Goal: Book appointment/travel/reservation

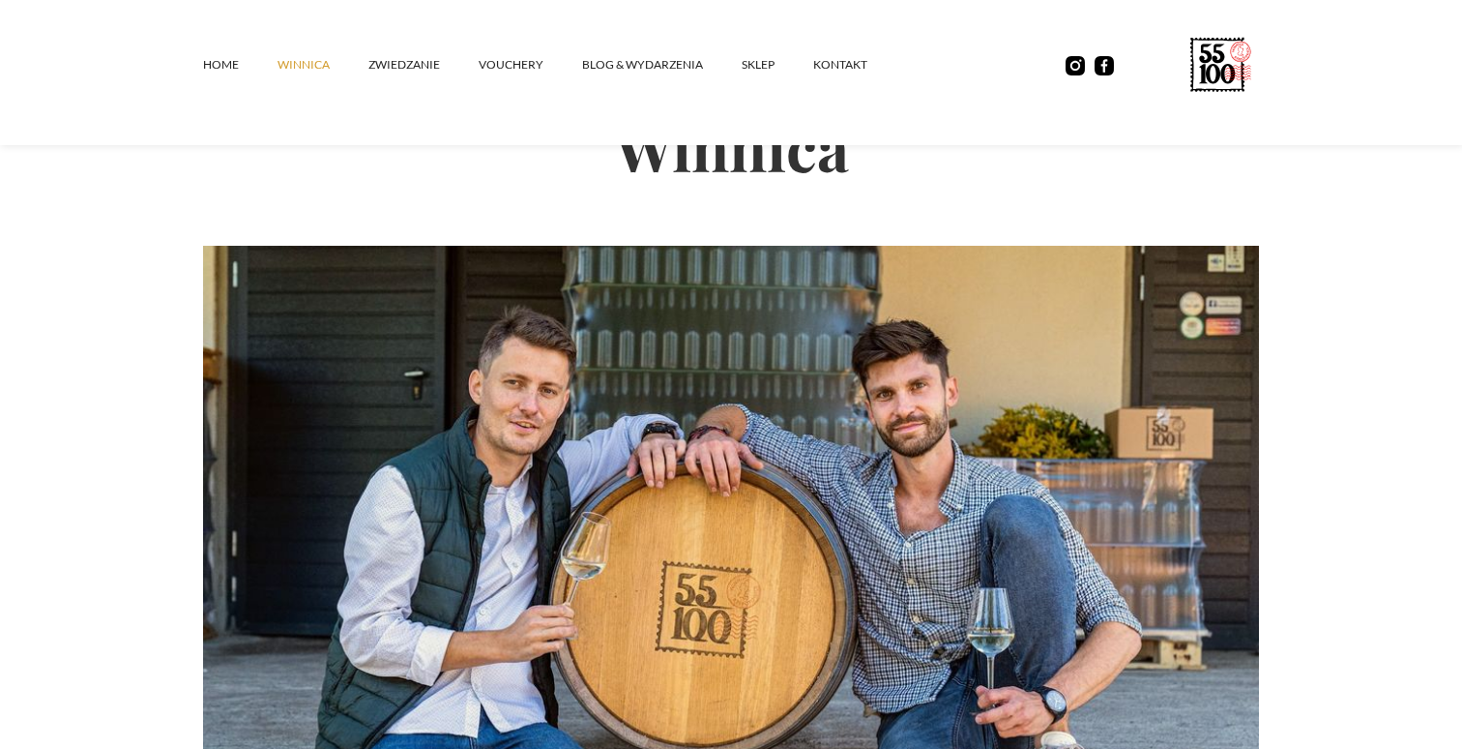
scroll to position [19, 0]
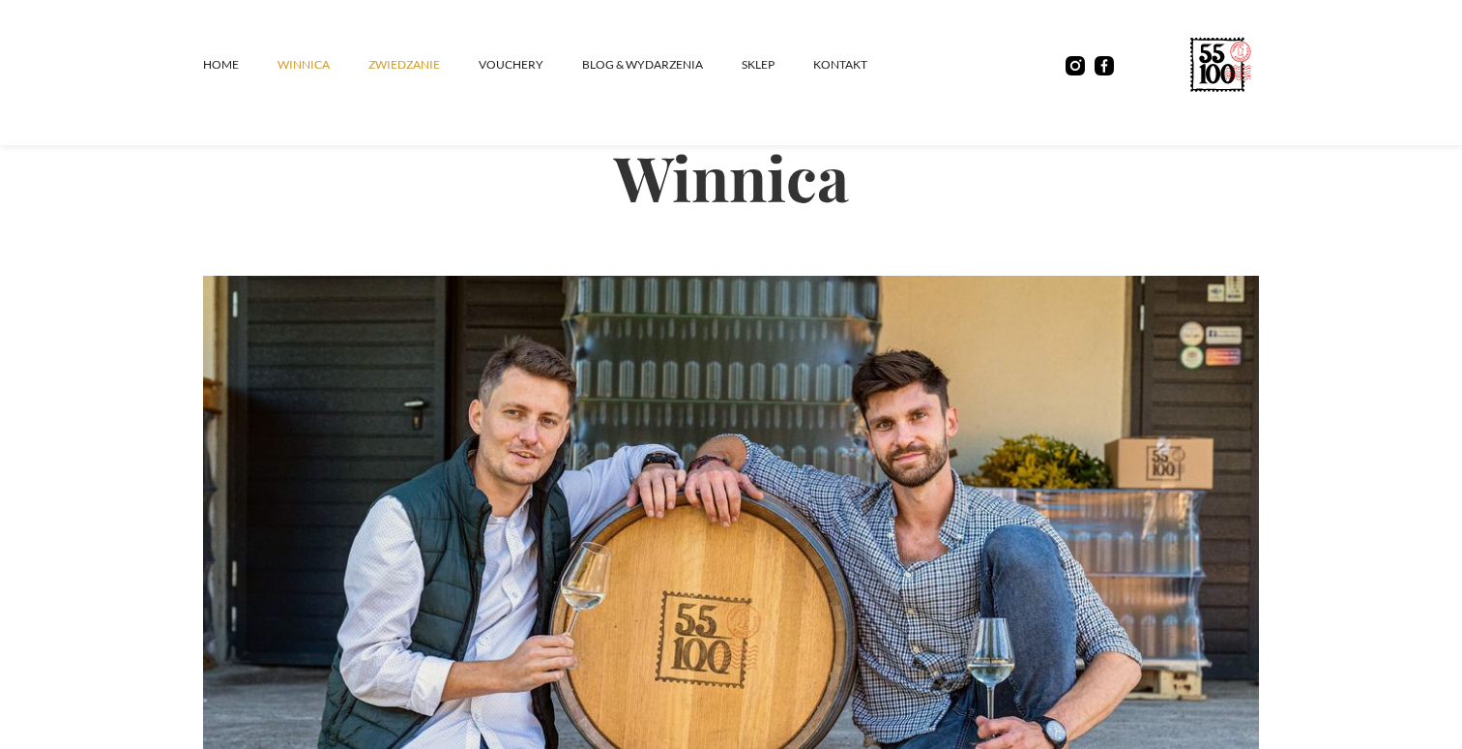
click at [415, 65] on link "ZWIEDZANIE" at bounding box center [424, 65] width 110 height 58
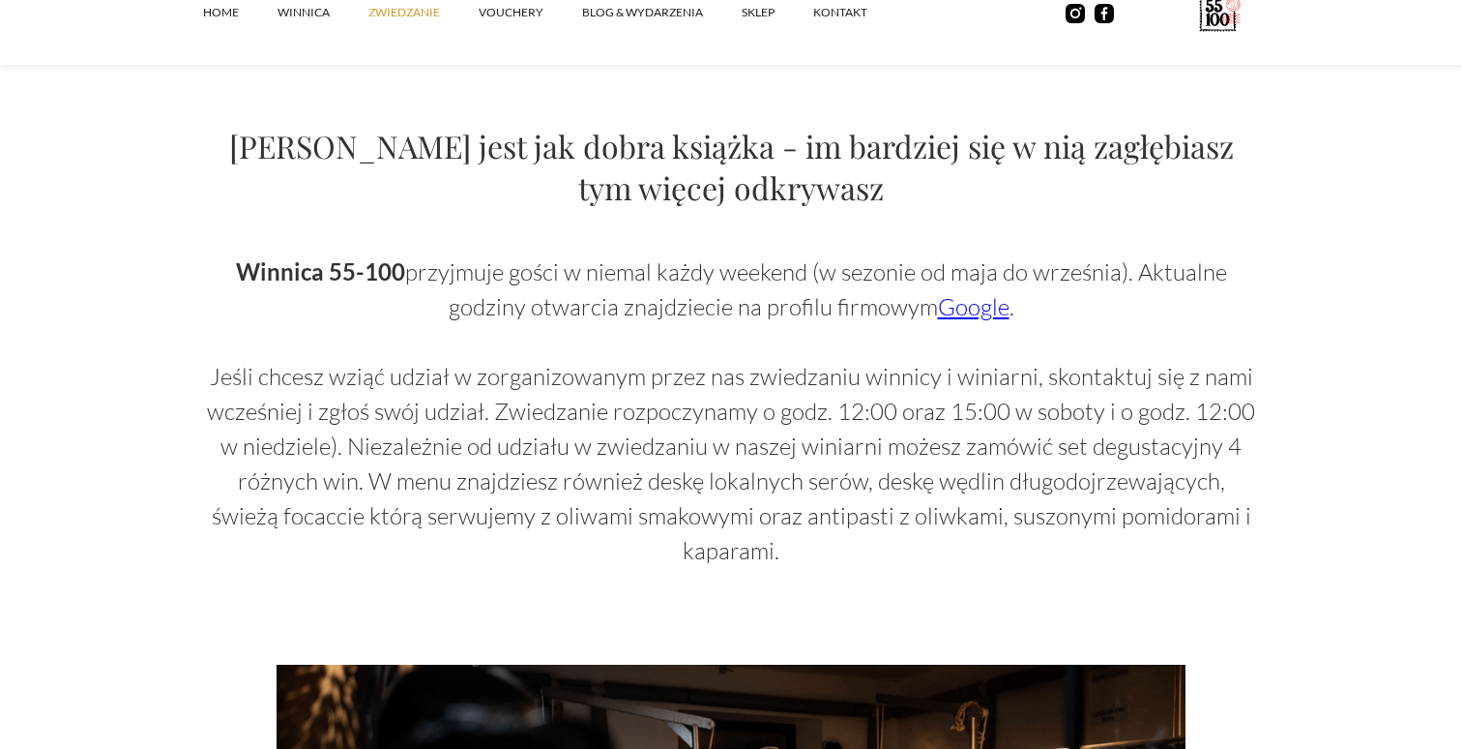
scroll to position [1200, 0]
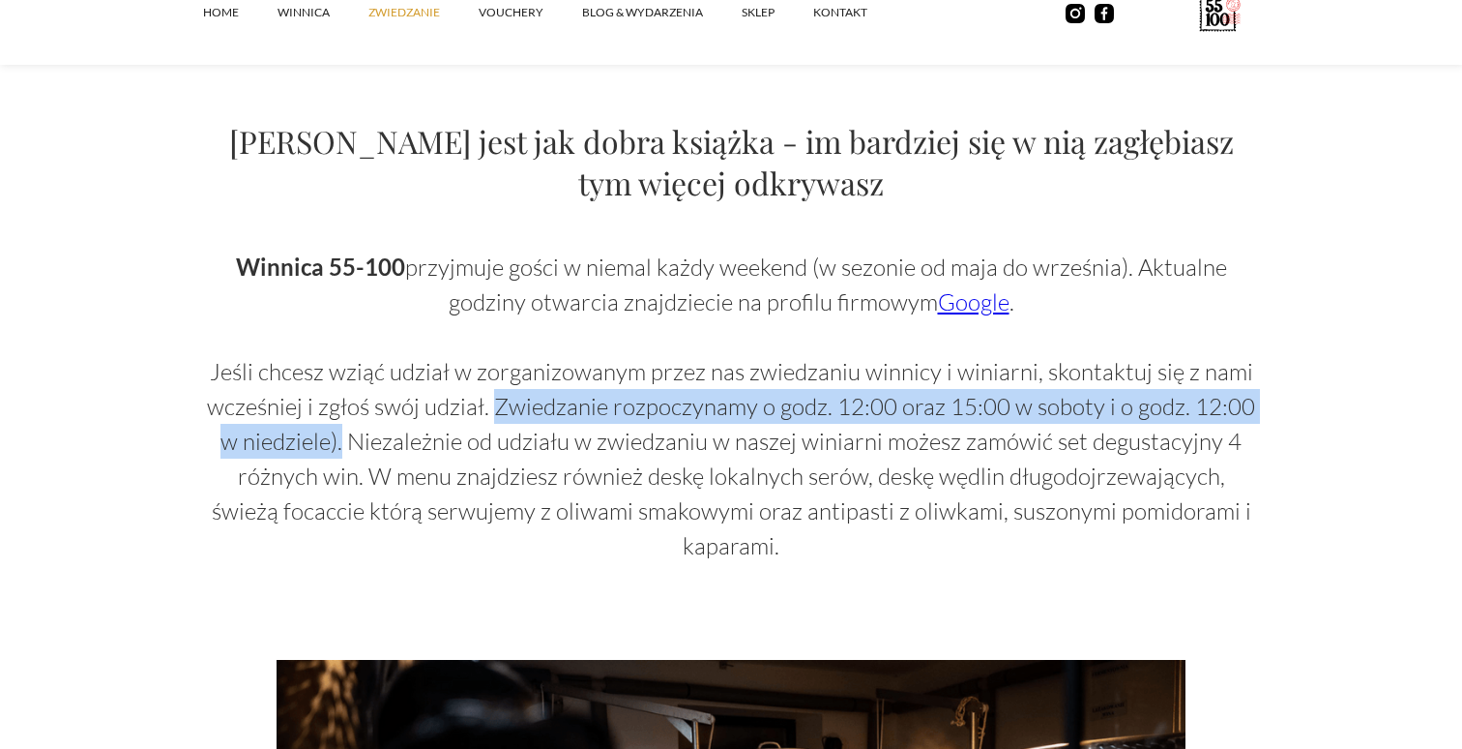
drag, startPoint x: 497, startPoint y: 402, endPoint x: 348, endPoint y: 442, distance: 154.1
click at [348, 442] on p "Winnica 55-100 przyjmuje gości w niemal każdy weekend (w sezonie od maja do wrz…" at bounding box center [731, 406] width 1056 height 313
copy p "Zwiedzanie rozpoczynamy o godz. 12:00 oraz 15:00 [DATE] i o godz. 12:00 w niedz…"
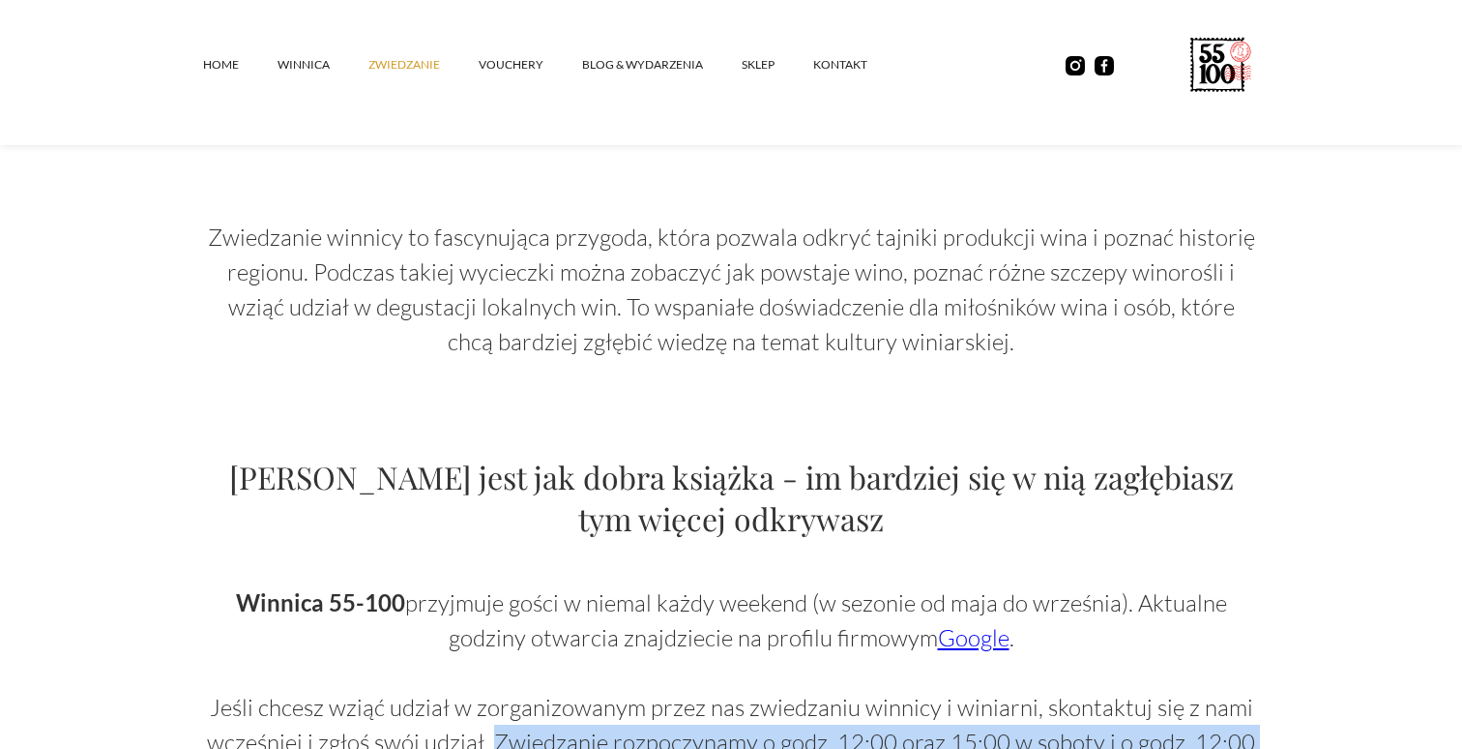
scroll to position [884, 0]
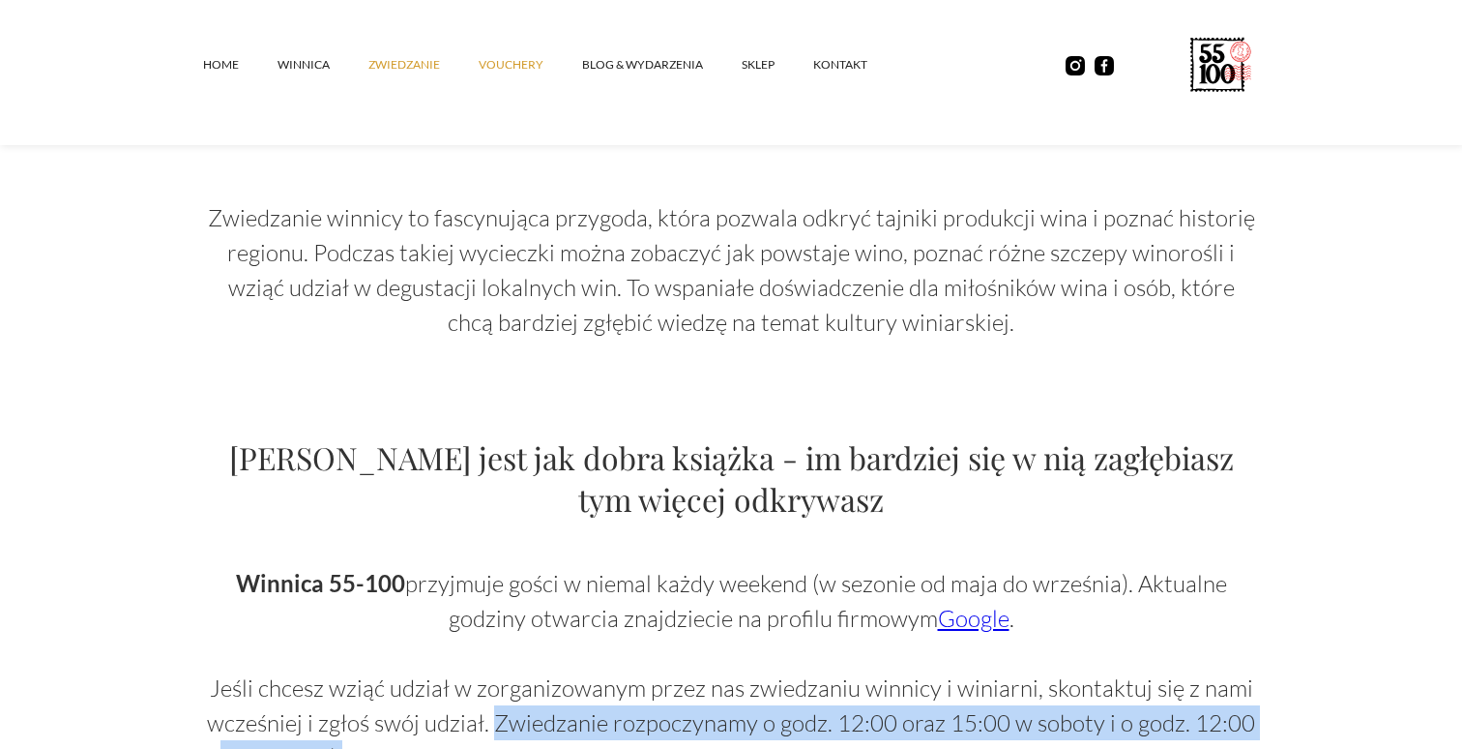
click at [492, 54] on link "vouchery" at bounding box center [530, 65] width 103 height 58
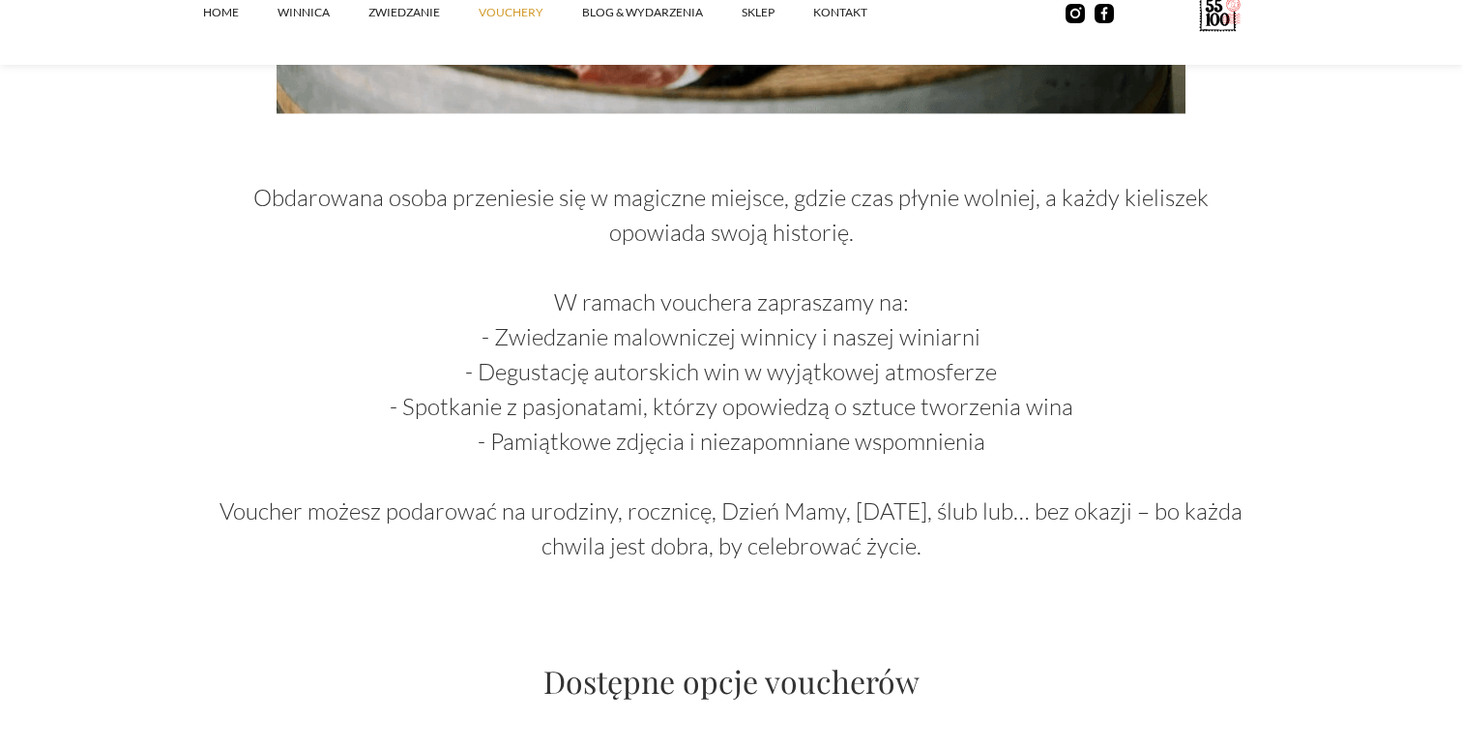
scroll to position [997, 0]
